Goal: Find specific page/section: Find specific page/section

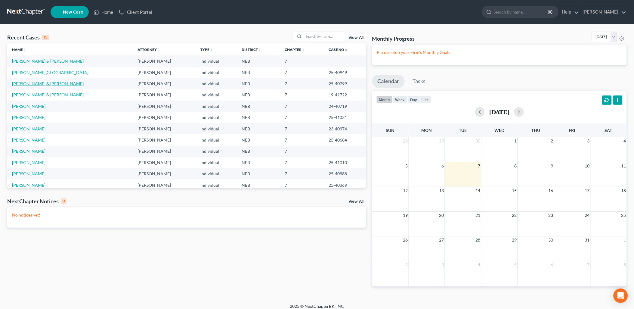
click at [43, 85] on link "[PERSON_NAME] & [PERSON_NAME]" at bounding box center [48, 83] width 72 height 5
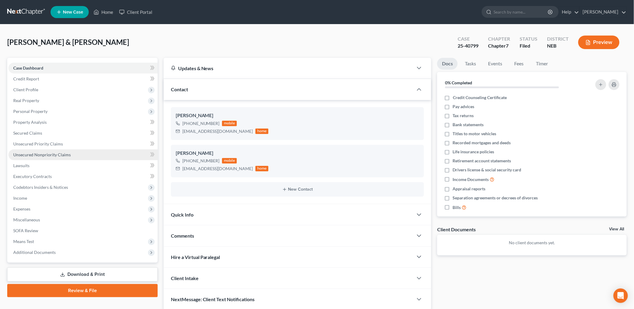
click at [29, 154] on span "Unsecured Nonpriority Claims" at bounding box center [41, 154] width 57 height 5
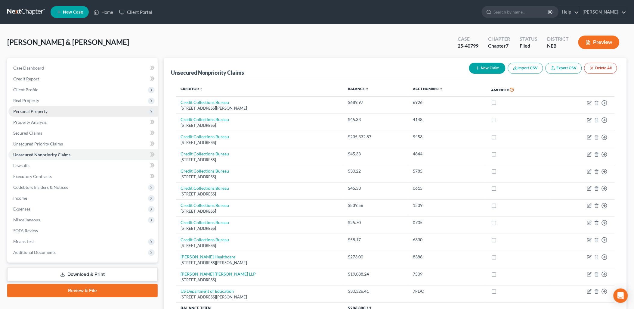
click at [43, 111] on span "Personal Property" at bounding box center [30, 111] width 34 height 5
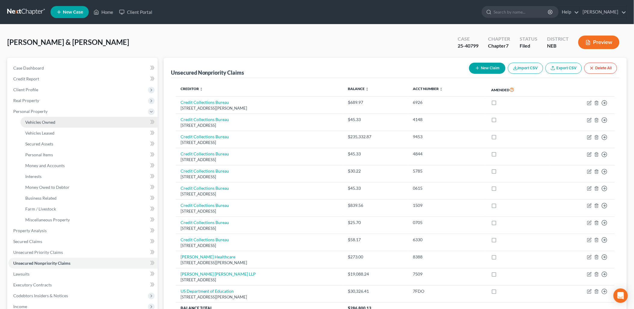
click at [42, 122] on span "Vehicles Owned" at bounding box center [40, 121] width 30 height 5
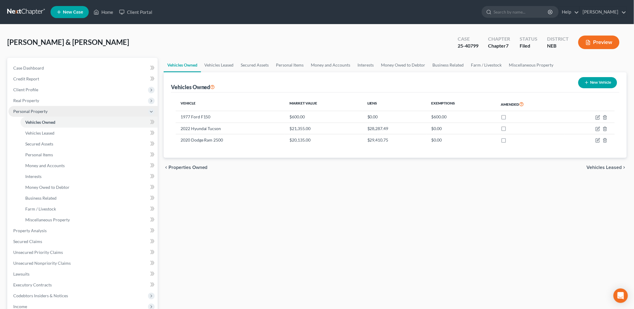
click at [37, 110] on span "Personal Property" at bounding box center [30, 111] width 34 height 5
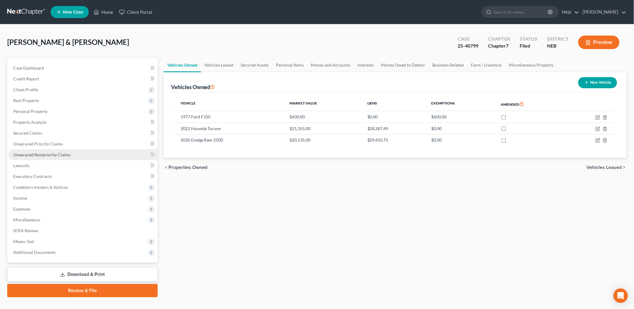
click at [32, 157] on link "Unsecured Nonpriority Claims" at bounding box center [82, 154] width 149 height 11
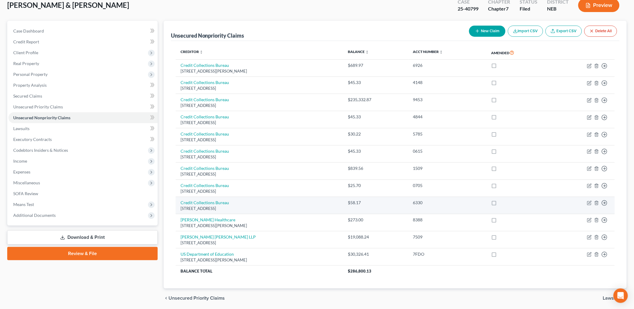
scroll to position [25, 0]
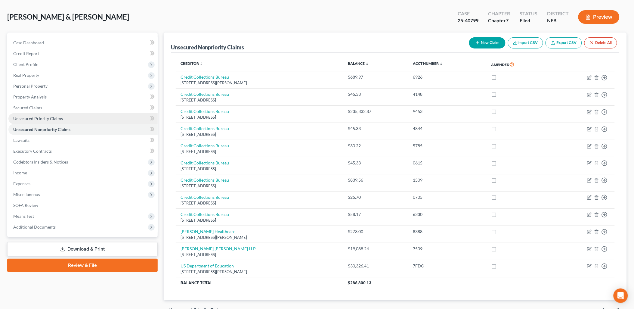
click at [65, 117] on link "Unsecured Priority Claims" at bounding box center [82, 118] width 149 height 11
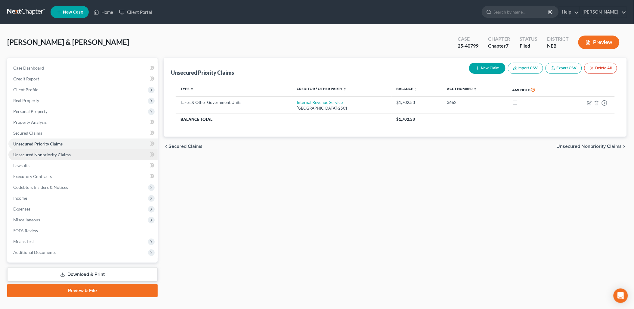
click at [45, 154] on span "Unsecured Nonpriority Claims" at bounding box center [41, 154] width 57 height 5
